Goal: Task Accomplishment & Management: Manage account settings

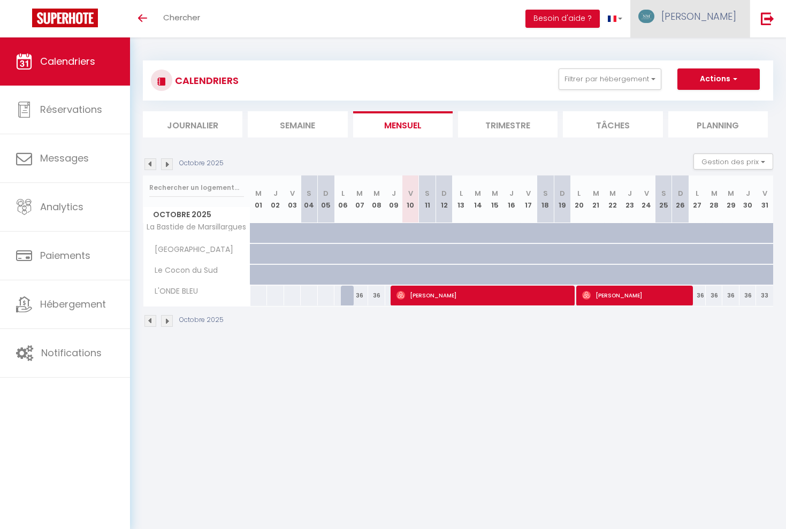
click at [714, 13] on span "[PERSON_NAME]" at bounding box center [698, 16] width 75 height 13
click at [712, 53] on link "Paramètres" at bounding box center [706, 53] width 79 height 18
select select "28"
select select "fr"
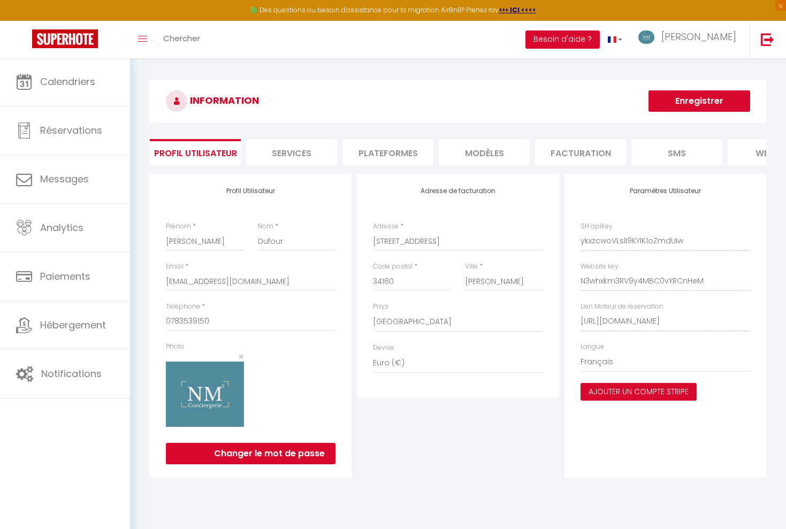
click at [326, 152] on li "Services" at bounding box center [291, 152] width 91 height 26
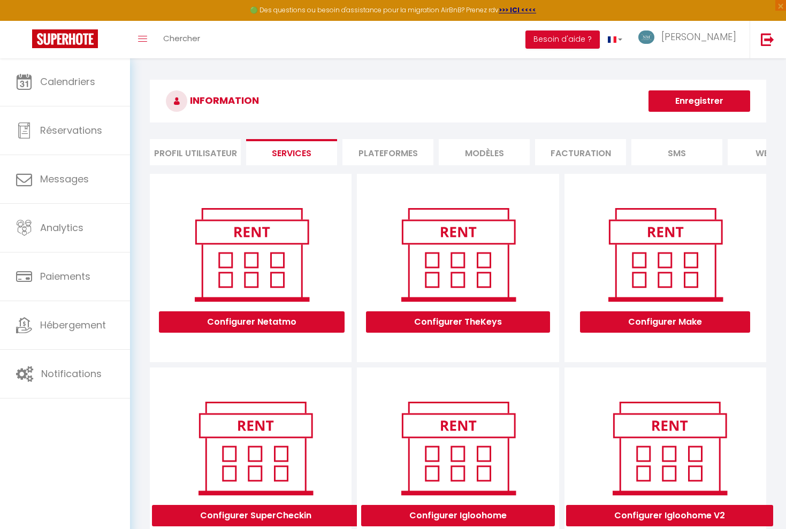
click at [382, 148] on li "Plateformes" at bounding box center [387, 152] width 91 height 26
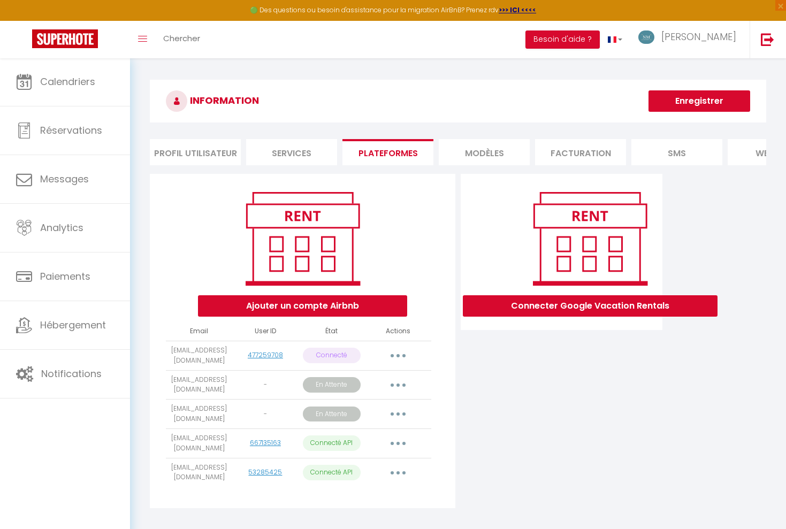
click at [394, 354] on button "button" at bounding box center [398, 355] width 30 height 17
click at [440, 229] on div "Ajouter un compte Airbnb" at bounding box center [302, 251] width 287 height 129
click at [397, 471] on icon "button" at bounding box center [397, 472] width 3 height 3
click at [516, 450] on div "Connecter Google Vacation Rentals" at bounding box center [561, 344] width 207 height 341
click at [398, 442] on icon "button" at bounding box center [397, 443] width 3 height 3
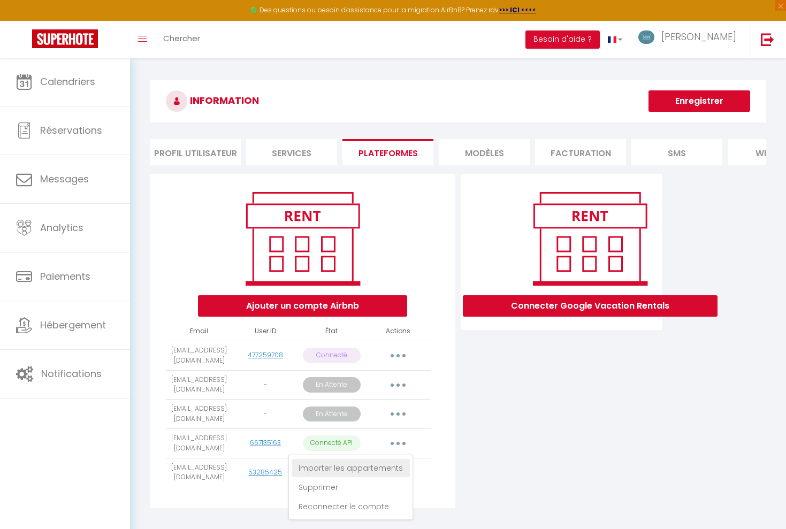
click at [385, 466] on link "Importer les appartements" at bounding box center [351, 468] width 118 height 18
select select "72925"
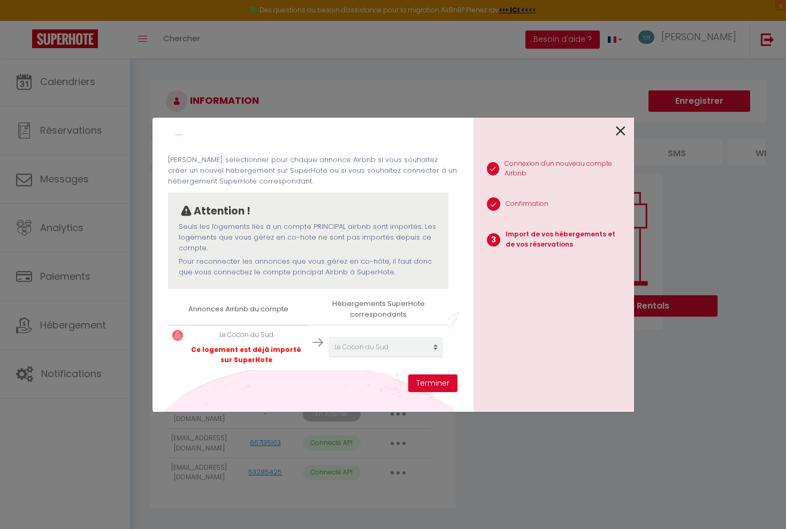
scroll to position [28, 0]
click at [434, 385] on button "Terminer" at bounding box center [432, 383] width 49 height 18
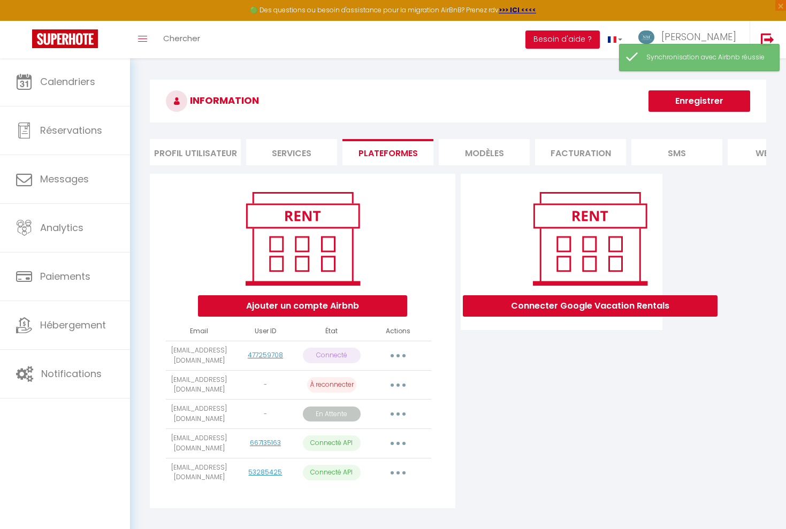
click at [397, 471] on icon "button" at bounding box center [397, 472] width 3 height 3
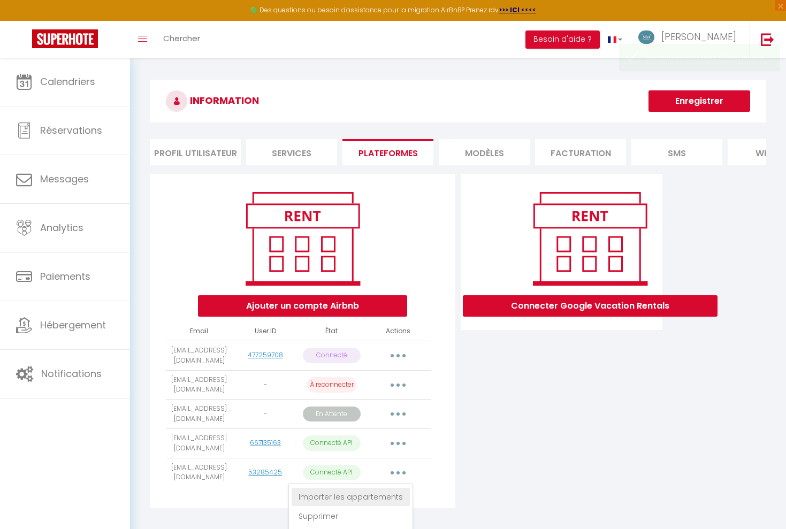
click at [372, 496] on link "Importer les appartements" at bounding box center [351, 497] width 118 height 18
select select "78336"
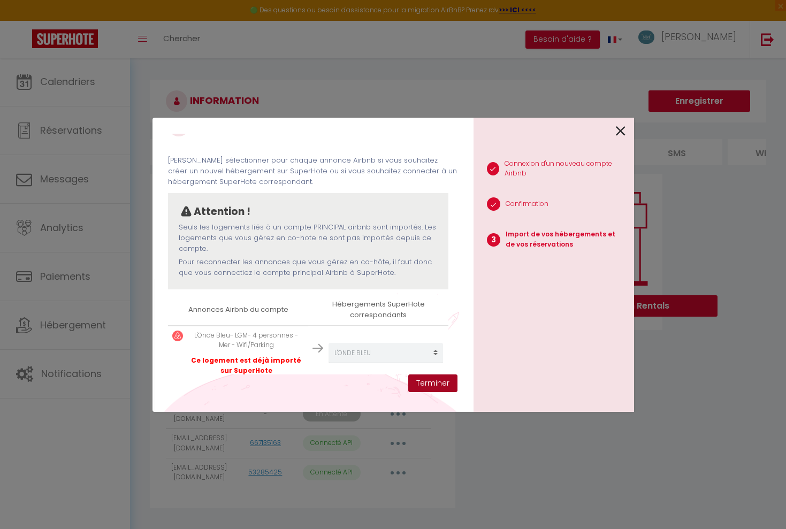
click at [432, 380] on button "Terminer" at bounding box center [432, 383] width 49 height 18
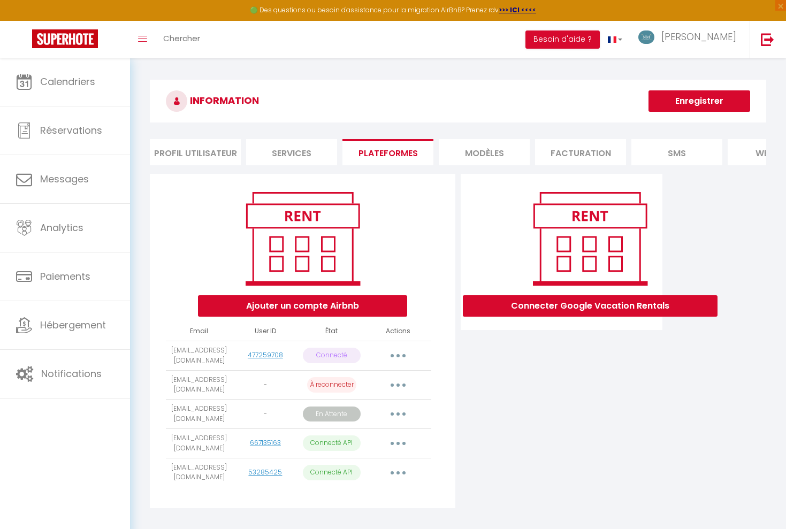
click at [400, 381] on button "button" at bounding box center [398, 385] width 30 height 17
click at [375, 446] on link "Reconnecter le compte" at bounding box center [351, 448] width 118 height 18
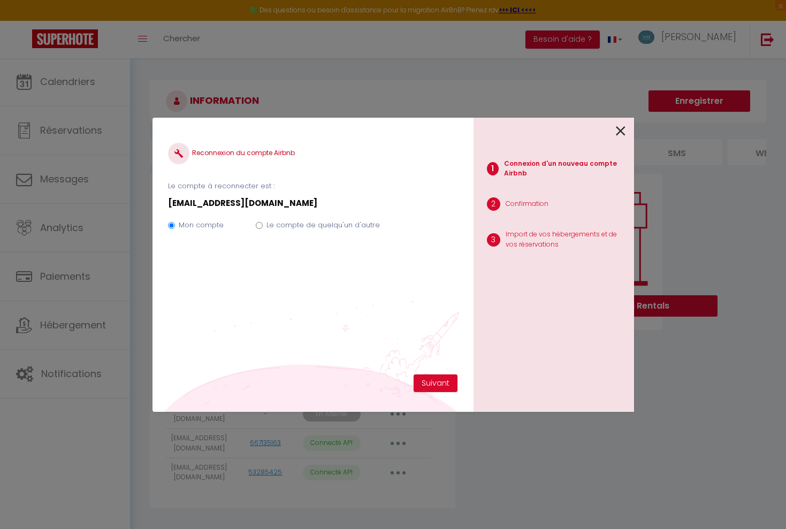
click at [258, 225] on input "Le compte de quelqu'un d'autre" at bounding box center [259, 225] width 7 height 7
radio input "true"
radio input "false"
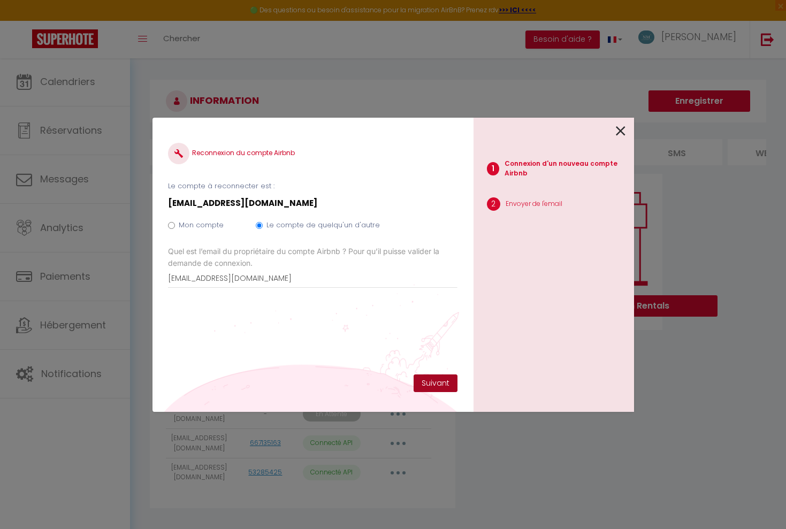
click at [438, 382] on button "Suivant" at bounding box center [435, 383] width 44 height 18
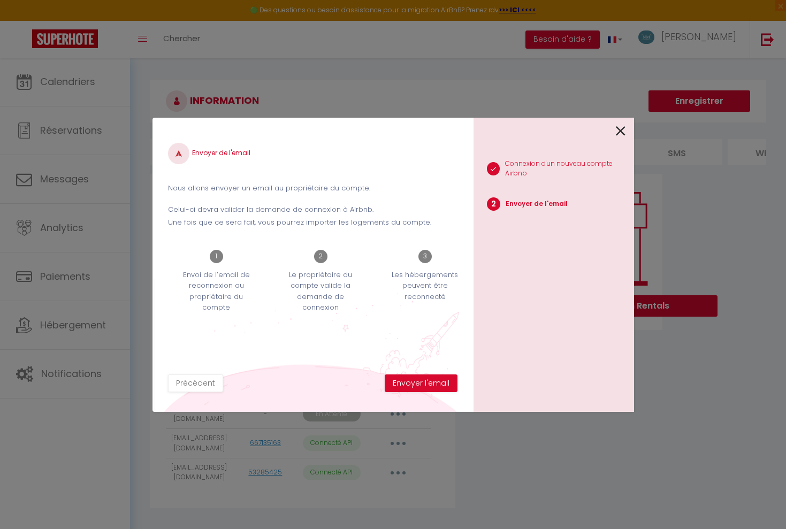
click at [438, 382] on button "Envoyer l'email" at bounding box center [421, 383] width 73 height 18
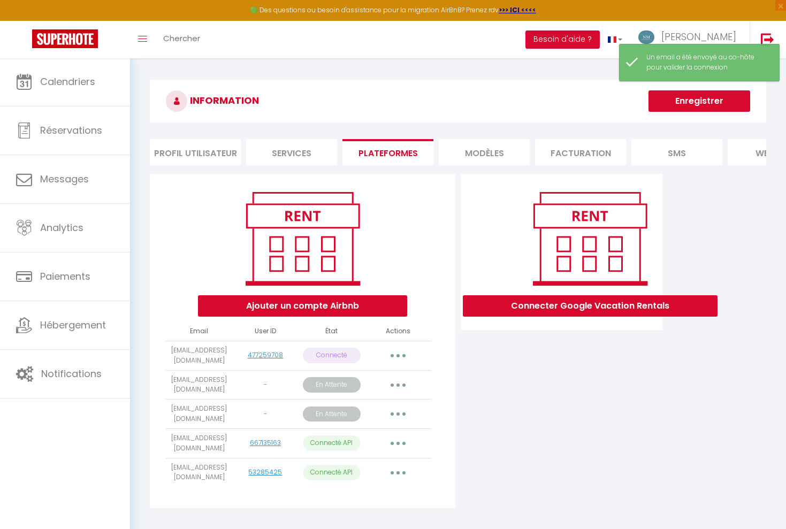
click at [397, 412] on icon "button" at bounding box center [397, 413] width 3 height 3
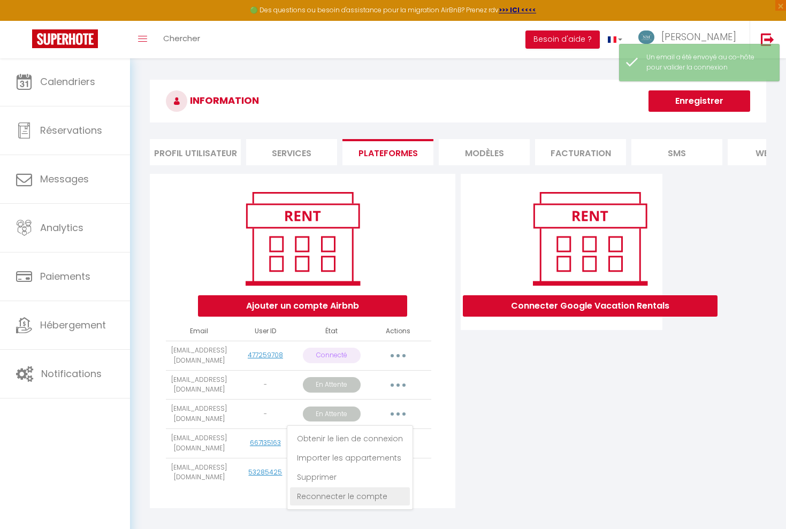
click at [378, 494] on link "Reconnecter le compte" at bounding box center [350, 496] width 120 height 18
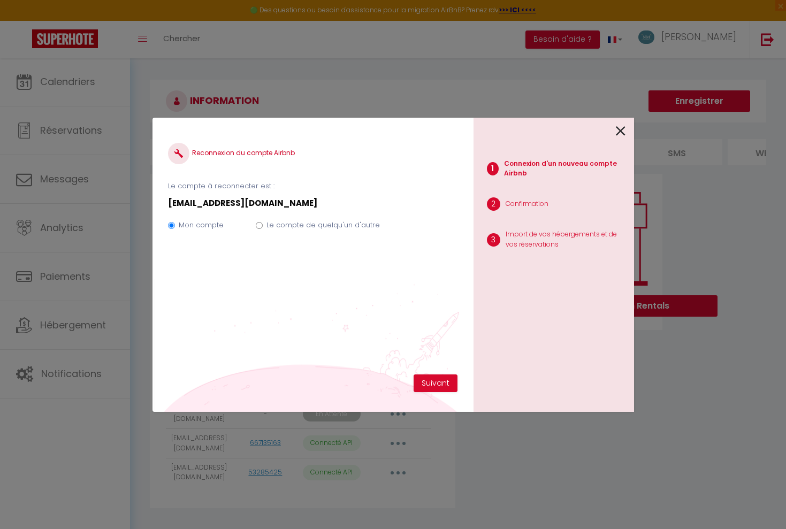
click at [258, 225] on input "Le compte de quelqu'un d'autre" at bounding box center [259, 225] width 7 height 7
radio input "true"
radio input "false"
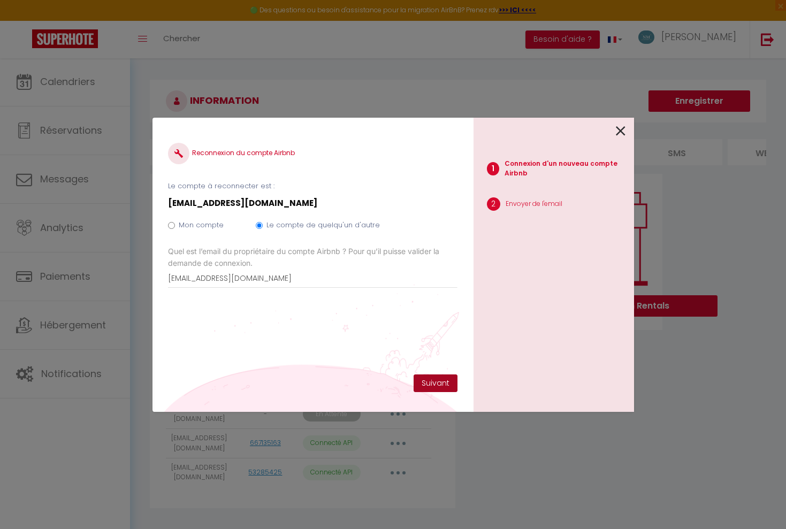
click at [444, 385] on button "Suivant" at bounding box center [435, 383] width 44 height 18
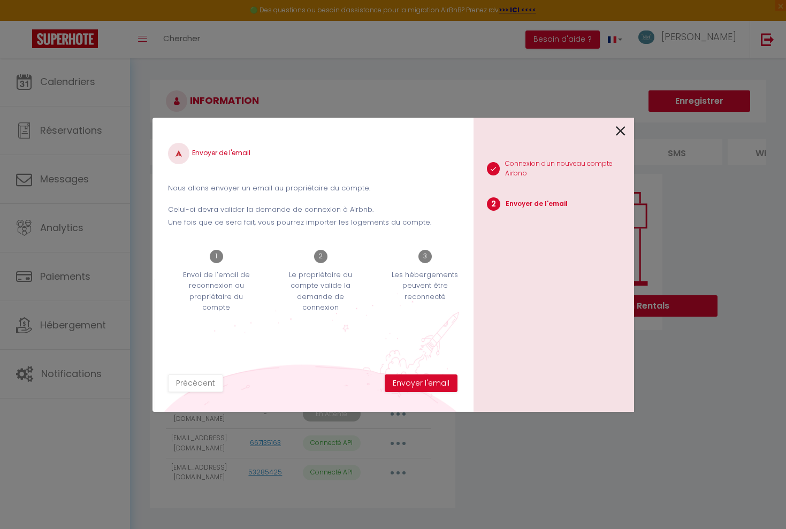
click at [444, 385] on button "Envoyer l'email" at bounding box center [421, 383] width 73 height 18
